Goal: Task Accomplishment & Management: Manage account settings

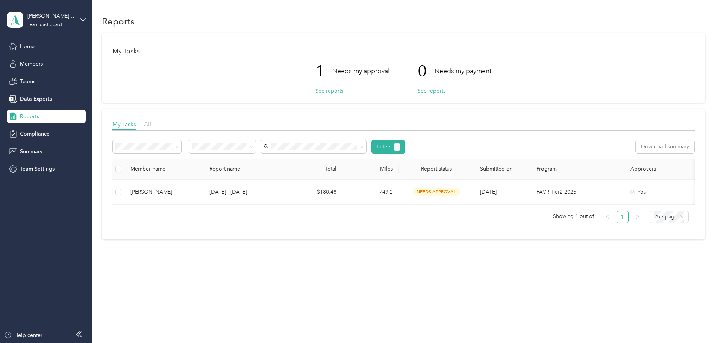
click at [24, 114] on span "Reports" at bounding box center [29, 116] width 19 height 8
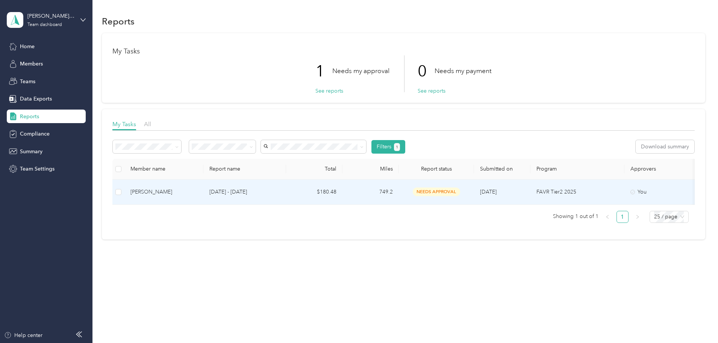
click at [197, 190] on div "[PERSON_NAME]" at bounding box center [163, 192] width 67 height 8
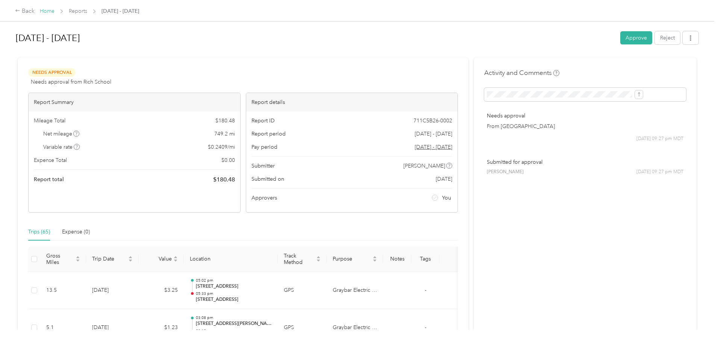
click at [55, 8] on link "Home" at bounding box center [47, 11] width 15 height 6
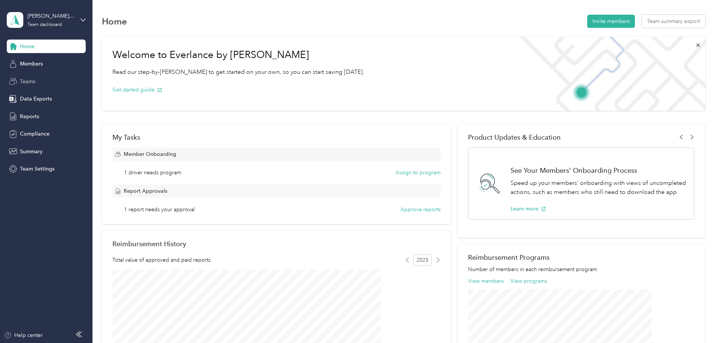
click at [35, 79] on span "Teams" at bounding box center [27, 81] width 15 height 8
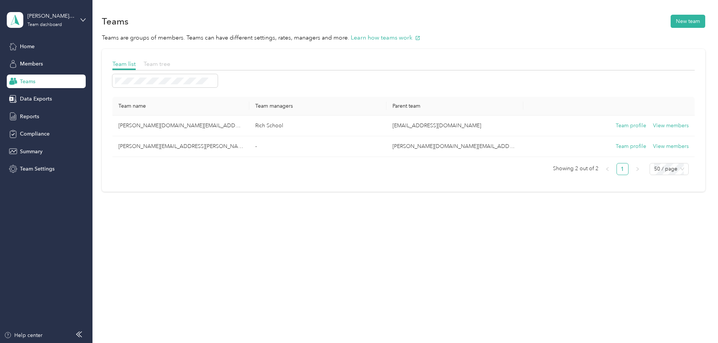
click at [170, 62] on span "Team tree" at bounding box center [157, 63] width 27 height 7
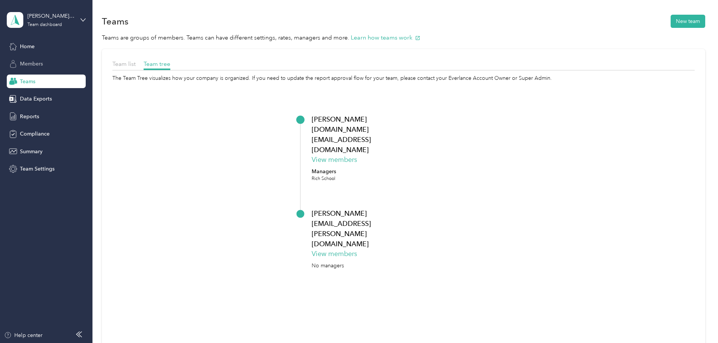
click at [33, 61] on span "Members" at bounding box center [31, 64] width 23 height 8
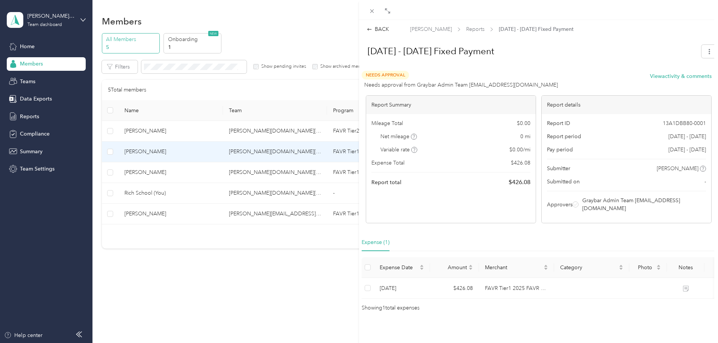
click at [194, 120] on div "BACK [PERSON_NAME] Reports [DATE] - [DATE] Fixed Payment [DATE] - [DATE] Fixed …" at bounding box center [359, 171] width 718 height 343
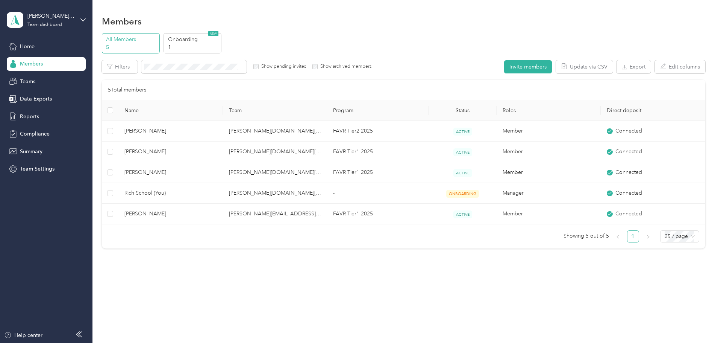
click at [197, 132] on div at bounding box center [359, 171] width 718 height 343
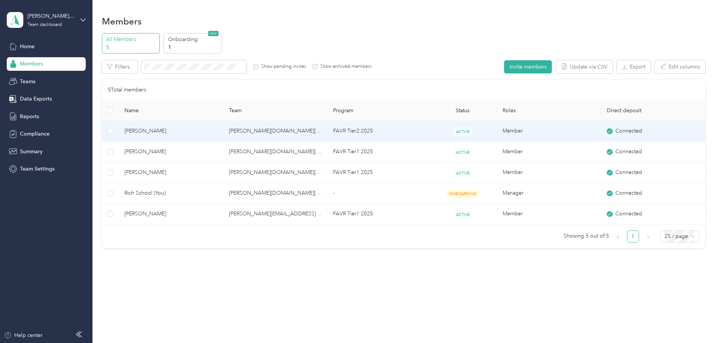
click at [200, 132] on span "[PERSON_NAME]" at bounding box center [170, 131] width 92 height 8
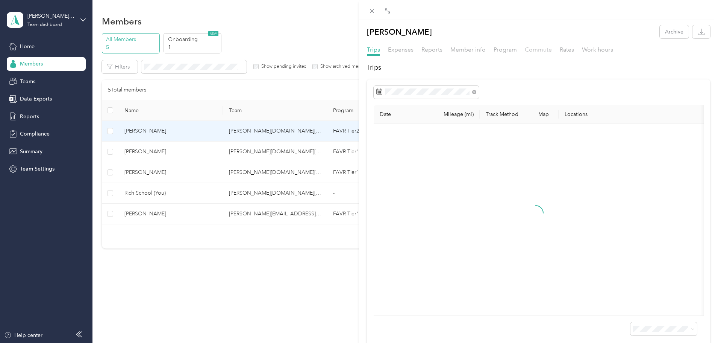
click at [534, 53] on span "Commute" at bounding box center [538, 49] width 27 height 7
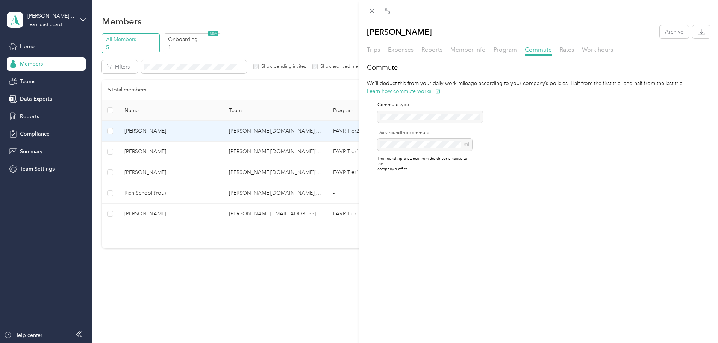
click at [21, 115] on div "[PERSON_NAME] Archive Trips Expenses Reports Member info Program Commute Rates …" at bounding box center [359, 171] width 718 height 343
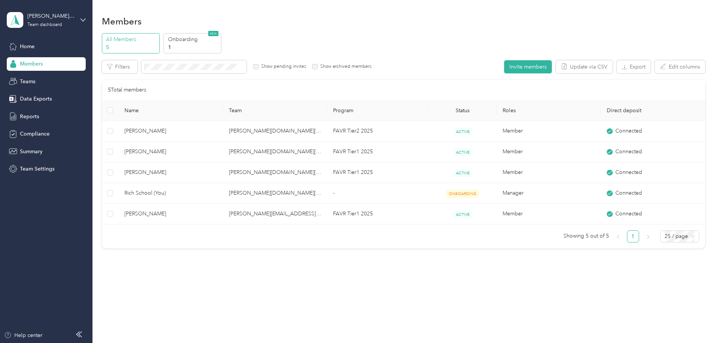
click at [121, 130] on div "All Members 5 Onboarding 1 NEW Edit role Edit team Export Selected 0 of 5 membe…" at bounding box center [404, 144] width 604 height 222
